Goal: Task Accomplishment & Management: Manage account settings

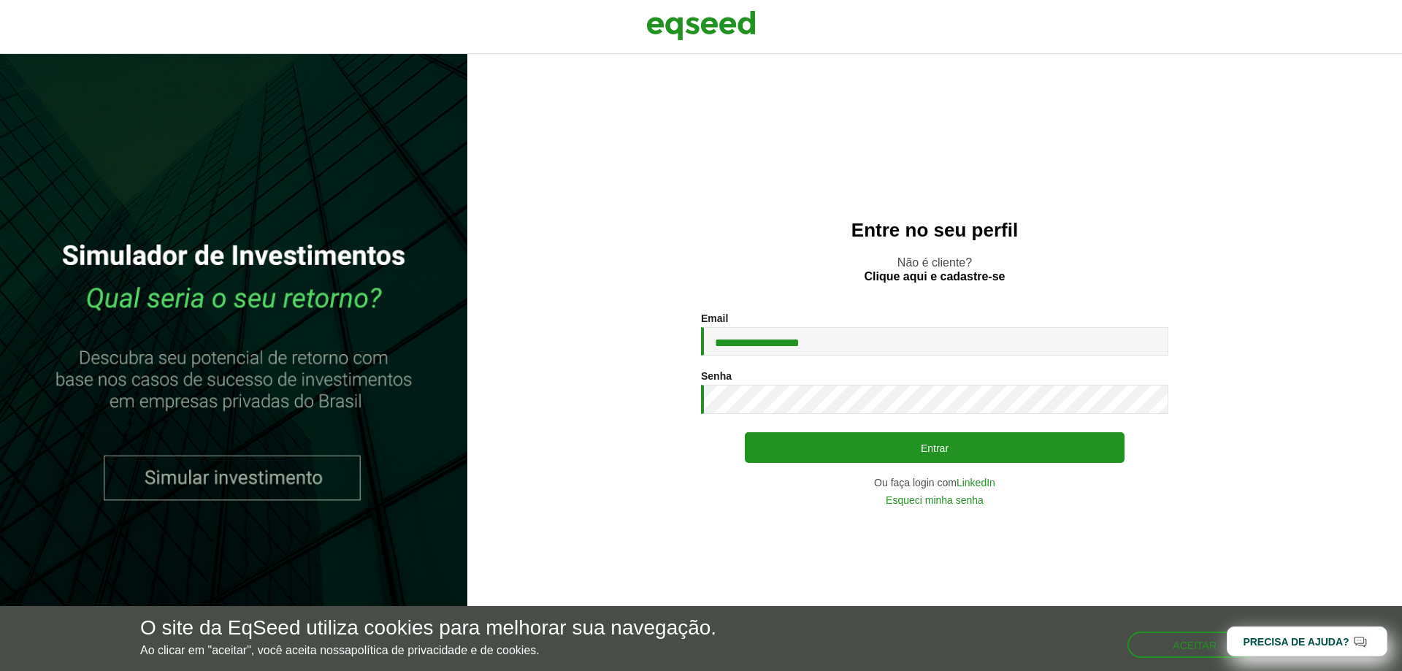
type input "**********"
click at [745, 432] on button "Entrar" at bounding box center [935, 447] width 380 height 31
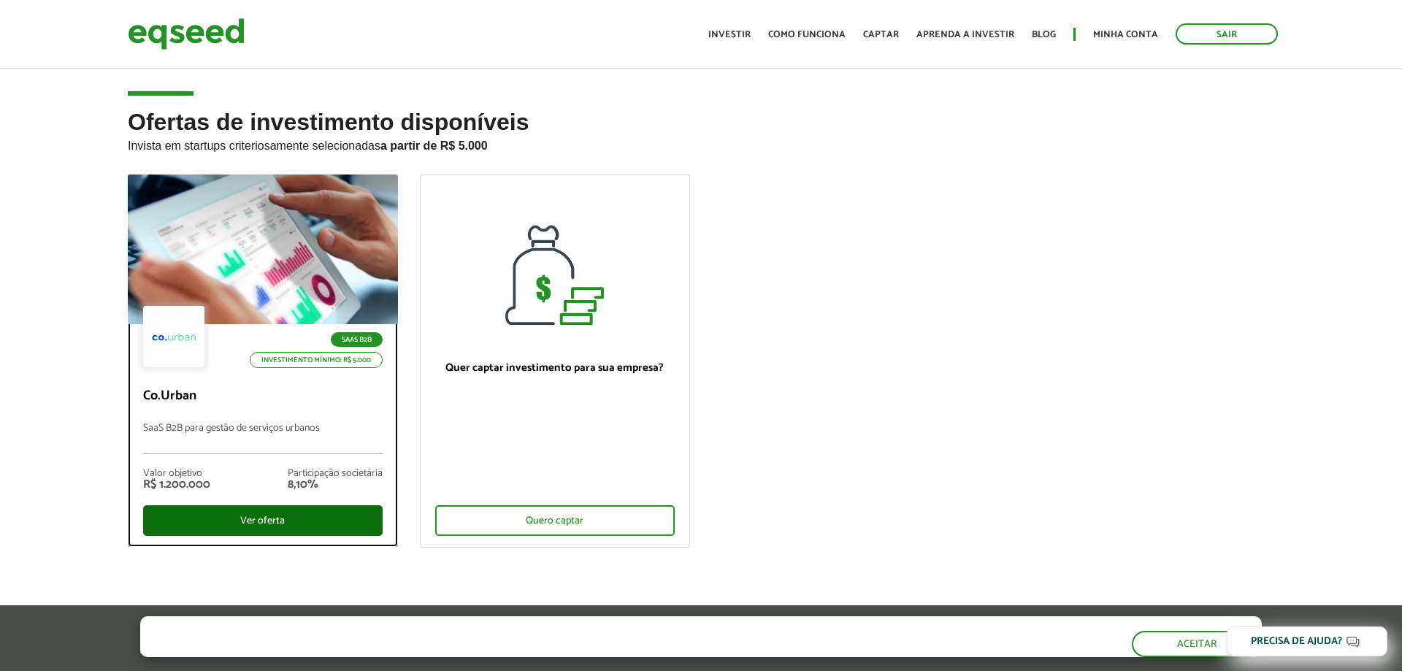
click at [349, 511] on div "Ver oferta" at bounding box center [262, 520] width 239 height 31
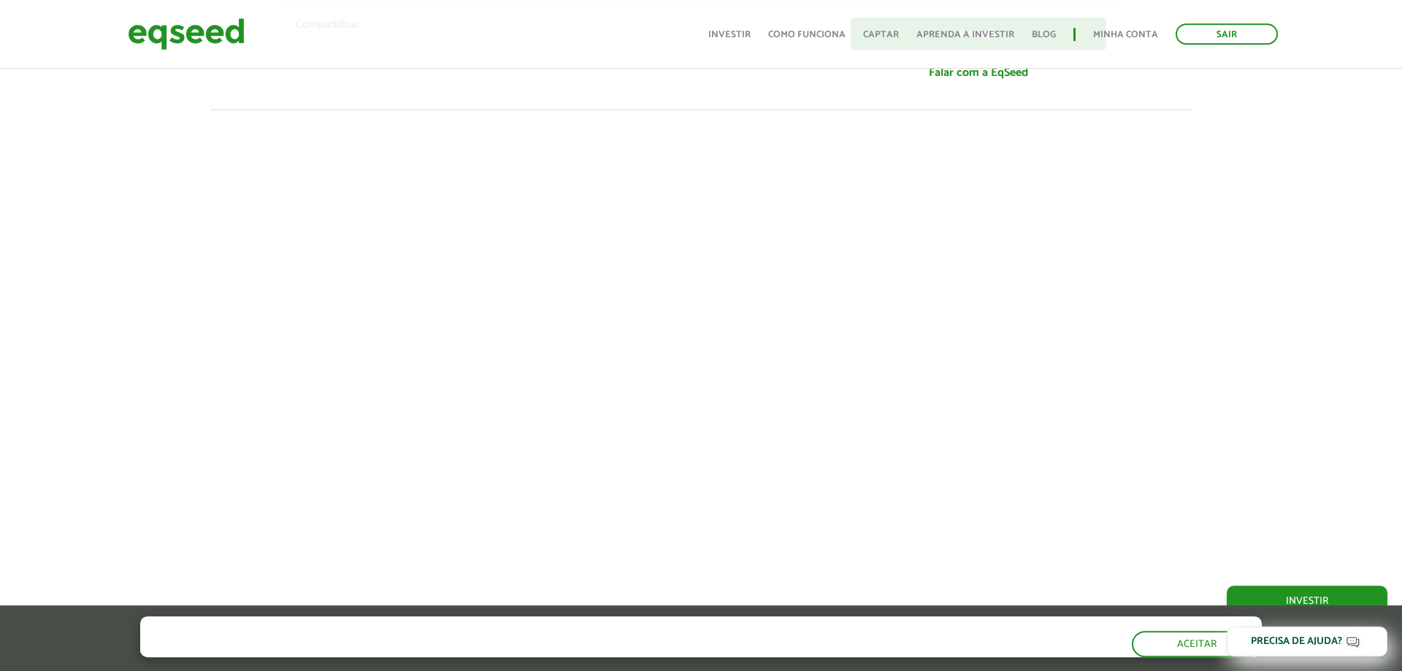
scroll to position [670, 0]
